Goal: Register for event/course

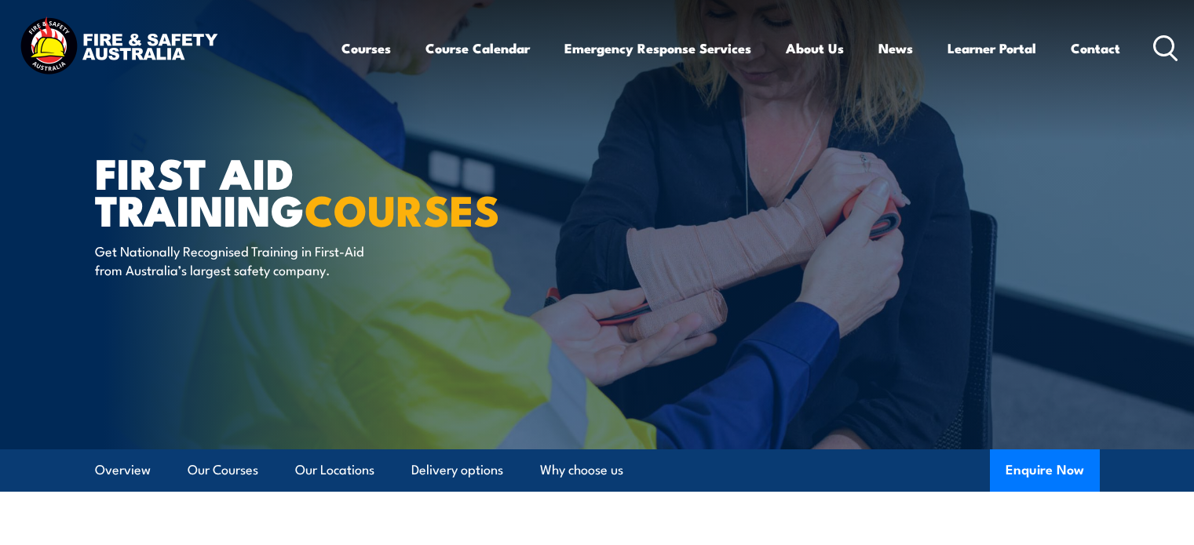
scroll to position [447, 0]
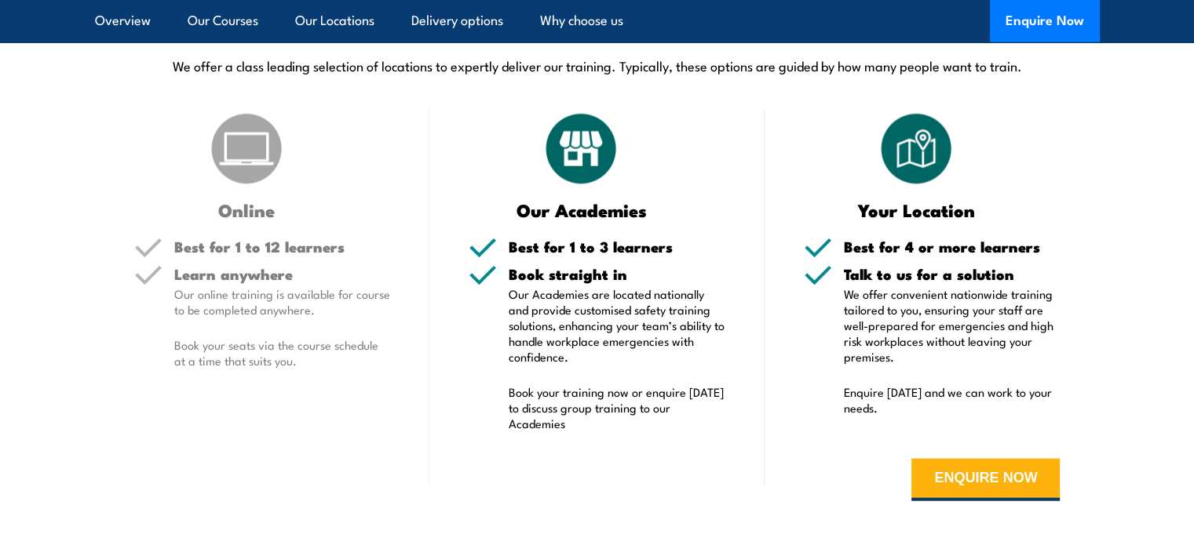
scroll to position [3548, 0]
drag, startPoint x: 963, startPoint y: 462, endPoint x: 1130, endPoint y: 328, distance: 213.9
click at [1130, 328] on section "DELIVERY OPTIONS We offer a class leading selection of locations to expertly de…" at bounding box center [597, 268] width 1194 height 509
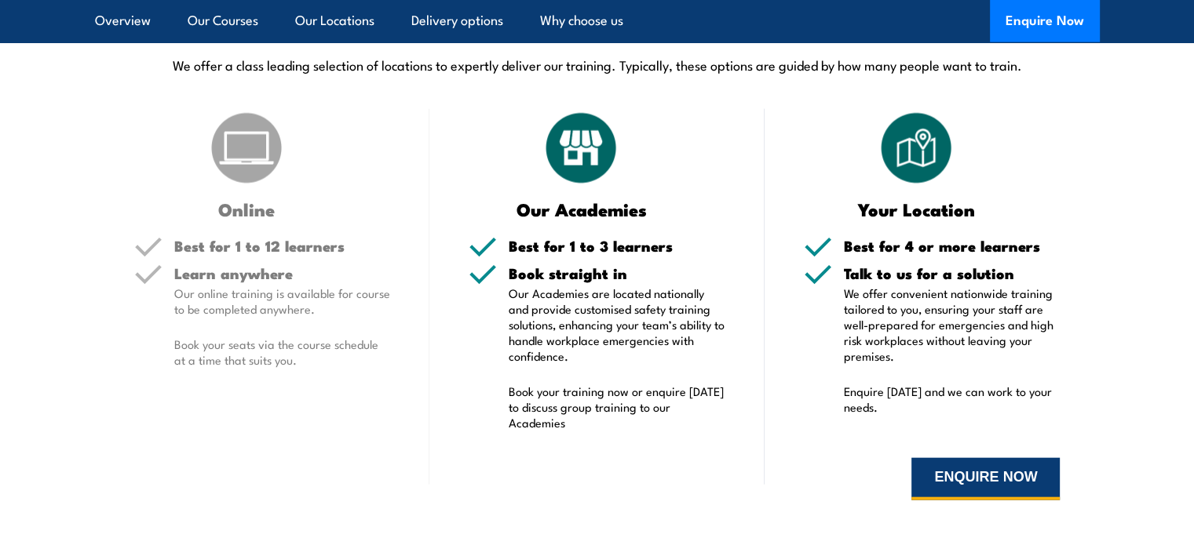
click at [960, 471] on button "ENQUIRE NOW" at bounding box center [985, 479] width 148 height 42
